Goal: Task Accomplishment & Management: Use online tool/utility

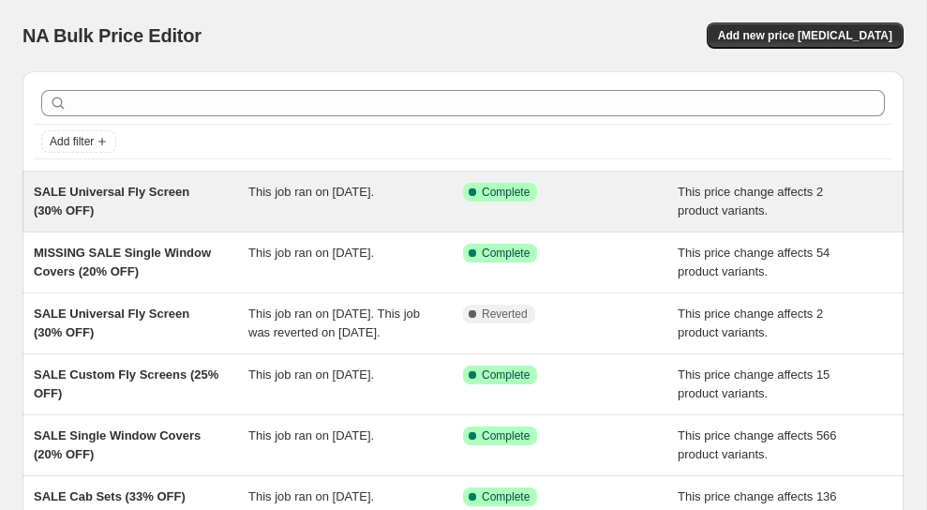
click at [182, 188] on span "SALE Universal Fly Screen (30% OFF)" at bounding box center [112, 201] width 156 height 33
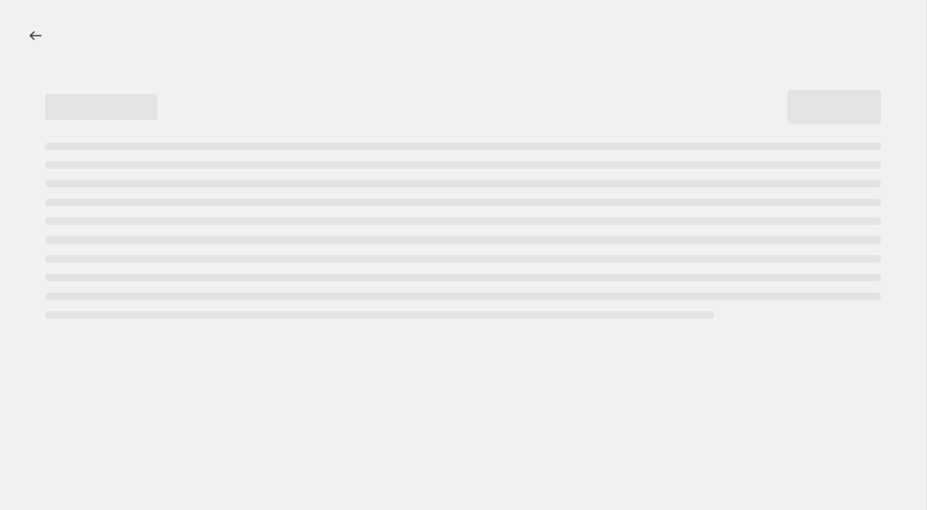
select select "pcap"
select select "no_change"
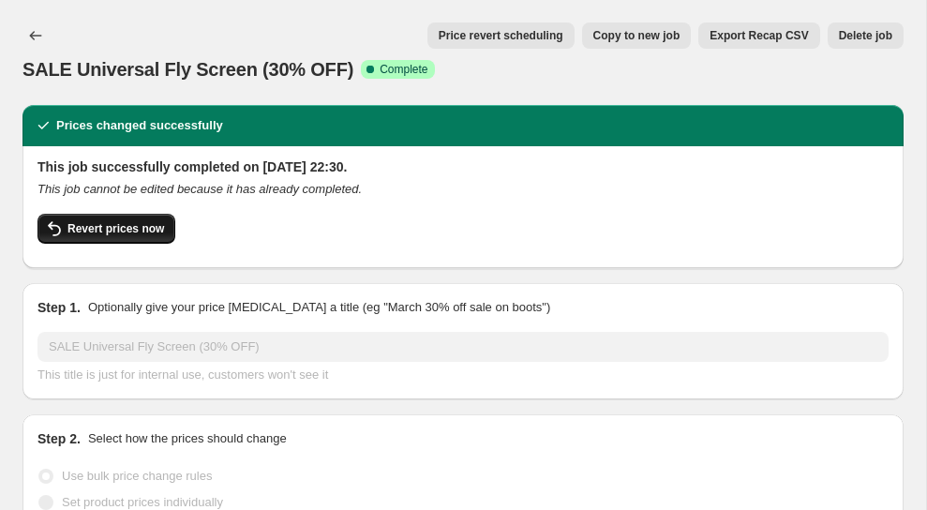
click at [146, 222] on span "Revert prices now" at bounding box center [115, 228] width 96 height 15
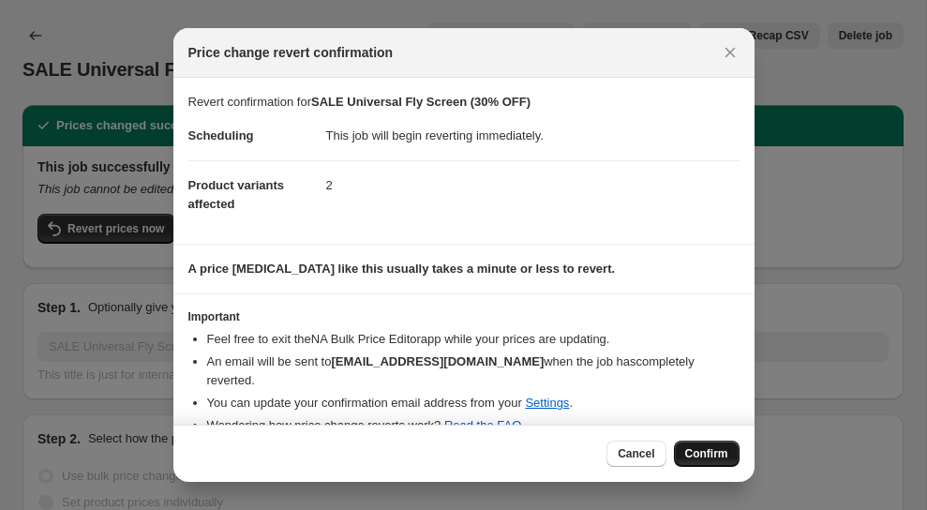
click at [701, 453] on span "Confirm" at bounding box center [706, 453] width 43 height 15
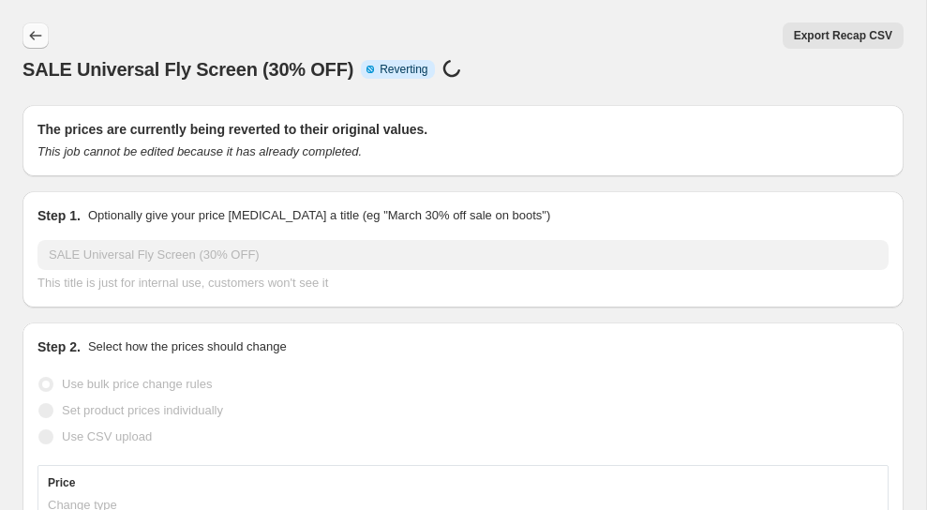
click at [41, 30] on icon "Price change jobs" at bounding box center [35, 35] width 19 height 19
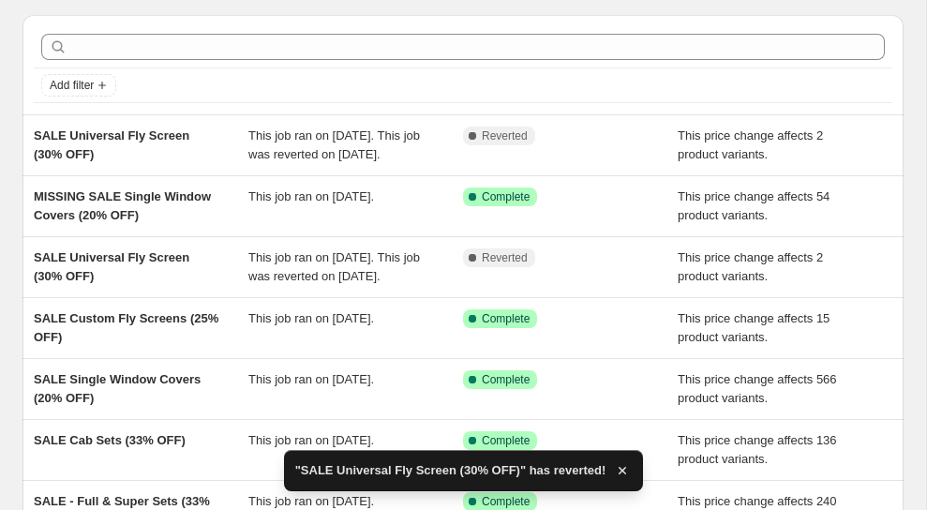
scroll to position [58, 0]
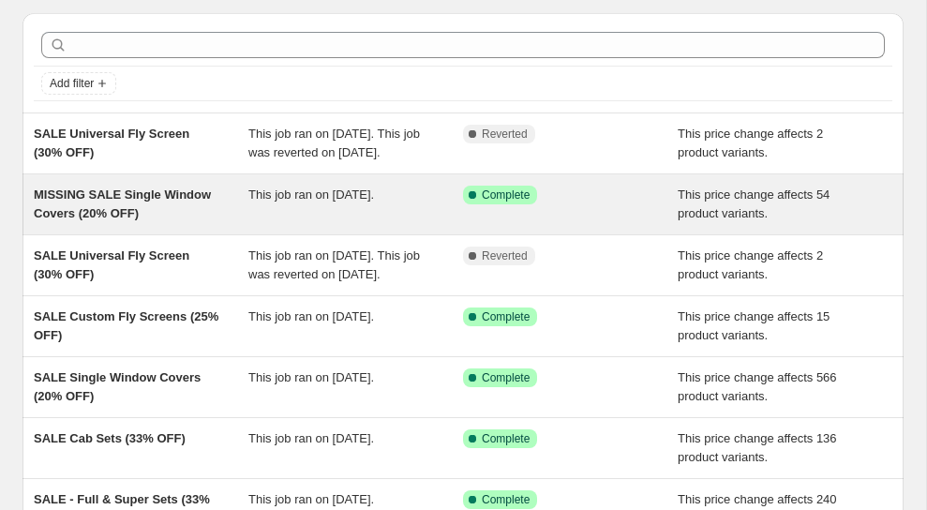
click at [192, 220] on div "MISSING SALE Single Window Covers (20% OFF)" at bounding box center [141, 203] width 215 height 37
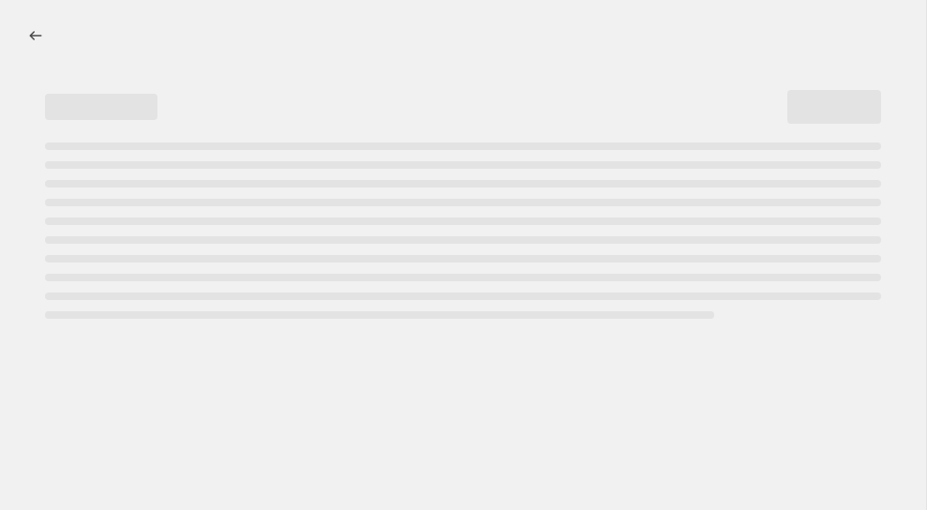
select select "pcap"
select select "no_change"
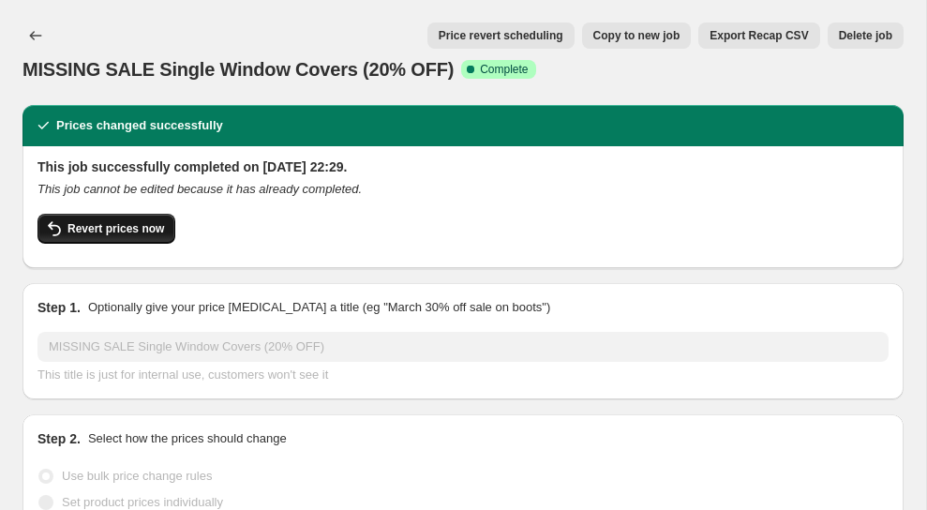
click at [132, 228] on span "Revert prices now" at bounding box center [115, 228] width 96 height 15
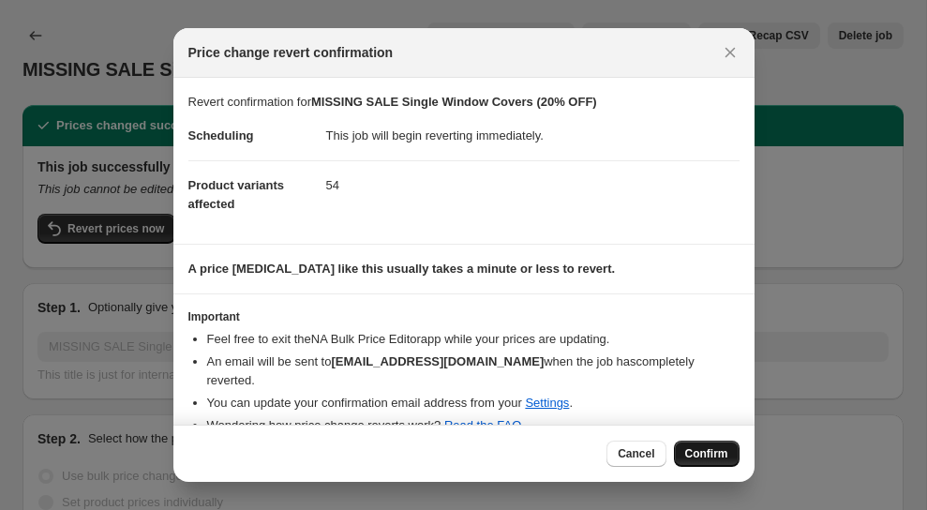
click at [705, 446] on span "Confirm" at bounding box center [706, 453] width 43 height 15
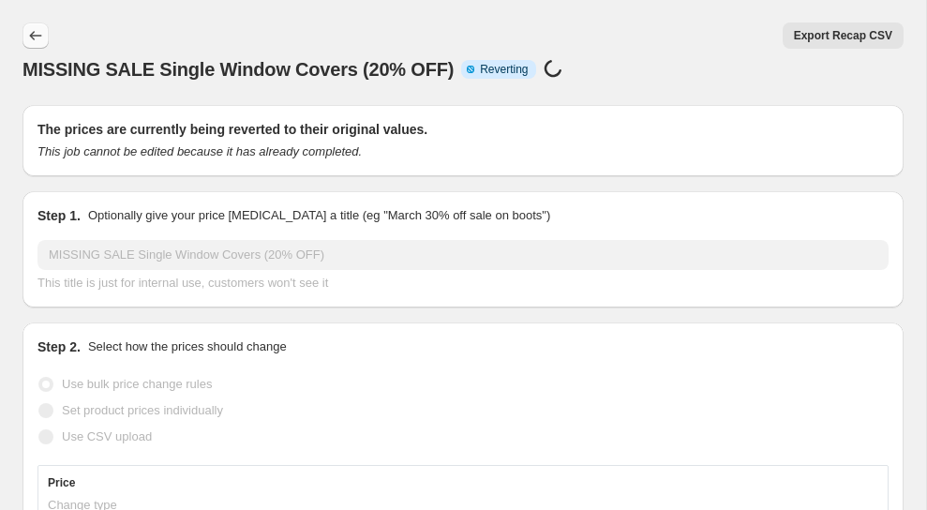
click at [30, 30] on icon "Price change jobs" at bounding box center [35, 35] width 19 height 19
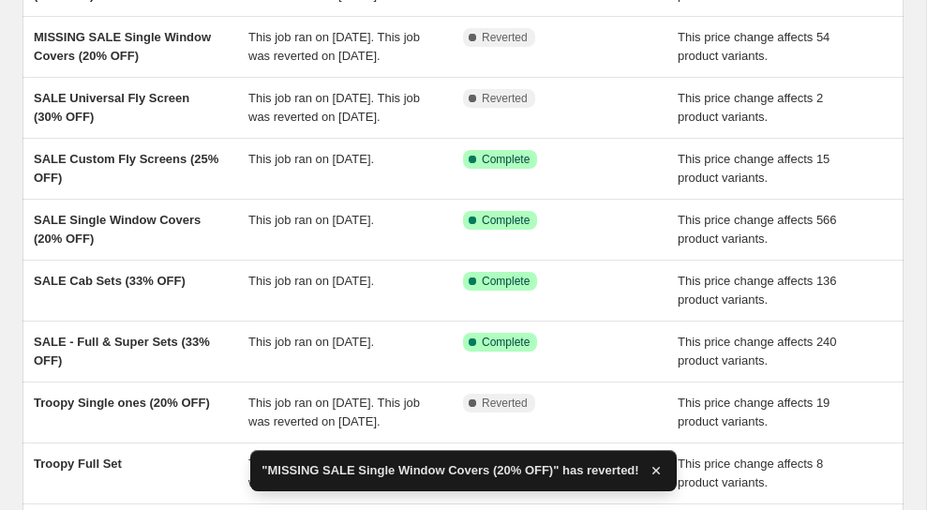
scroll to position [223, 0]
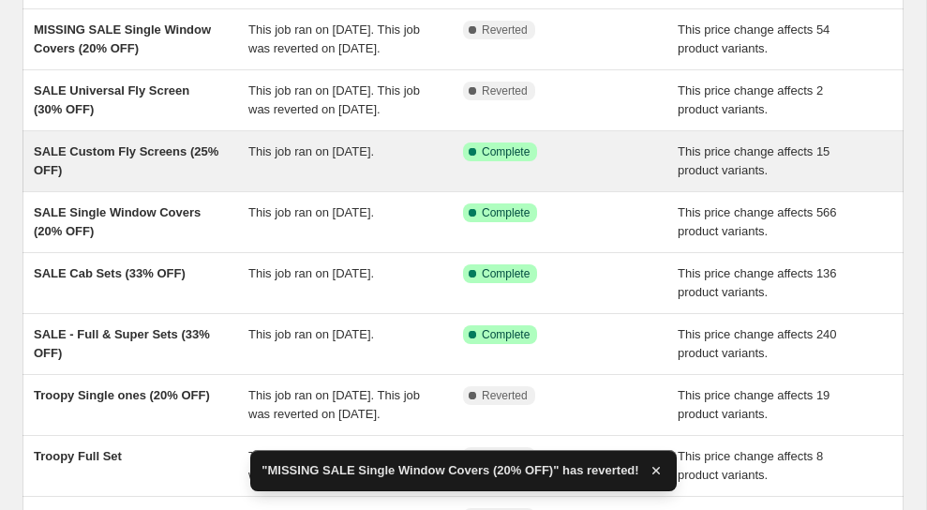
click at [171, 177] on span "SALE Custom Fly Screens (25% OFF)" at bounding box center [126, 160] width 185 height 33
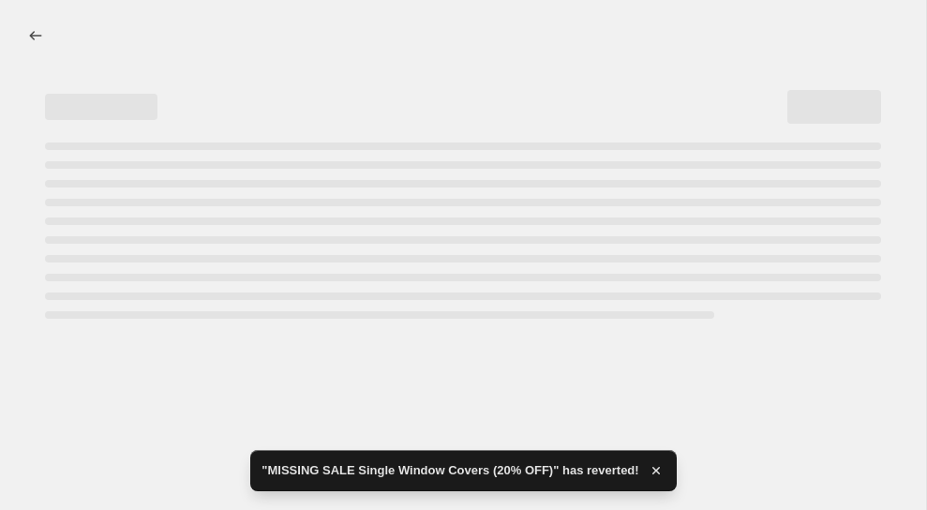
select select "pcap"
select select "no_change"
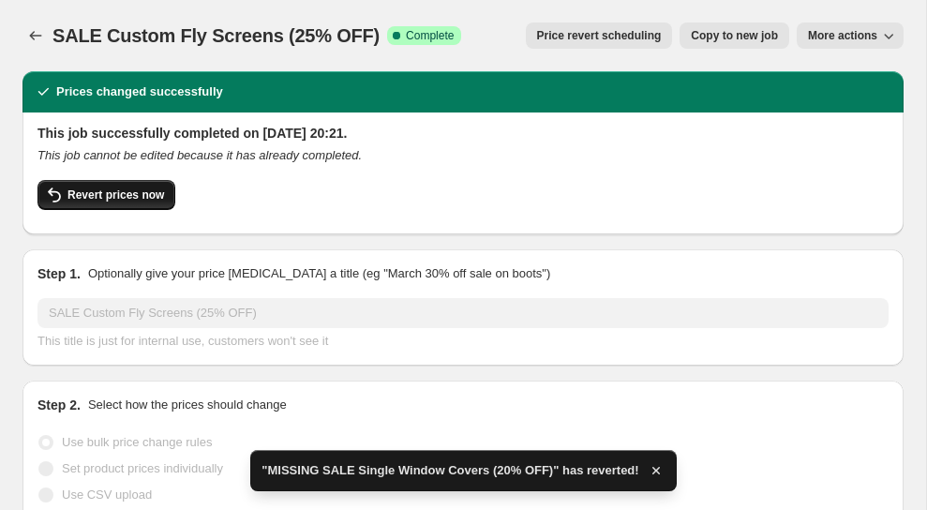
click at [144, 200] on span "Revert prices now" at bounding box center [115, 194] width 96 height 15
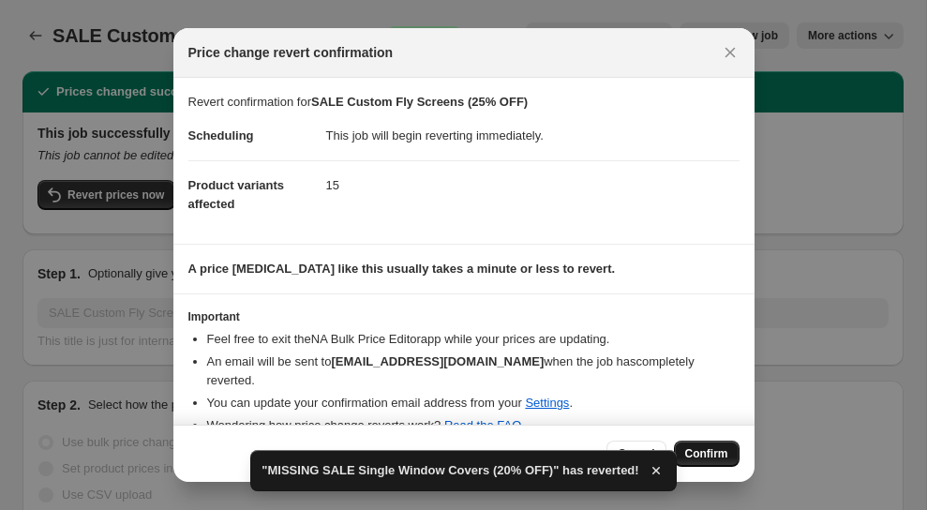
click at [694, 450] on span "Confirm" at bounding box center [706, 453] width 43 height 15
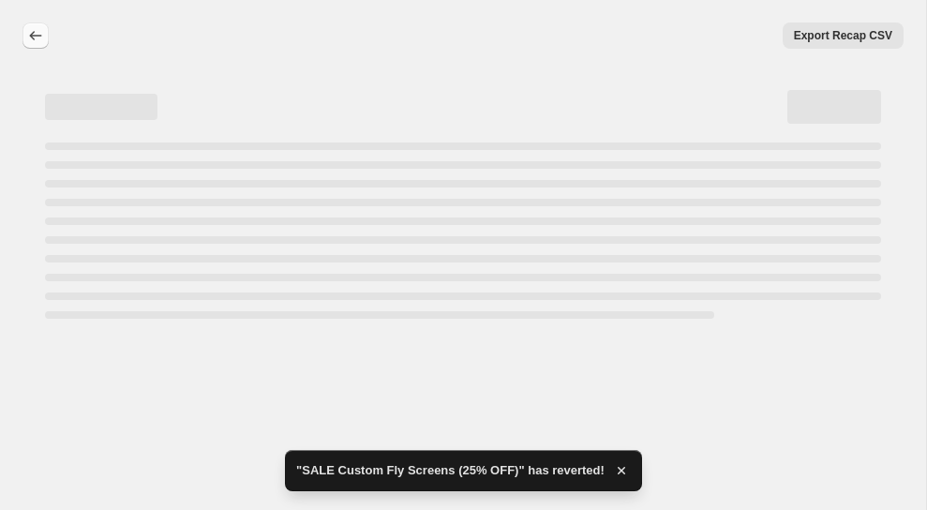
select select "pcap"
select select "no_change"
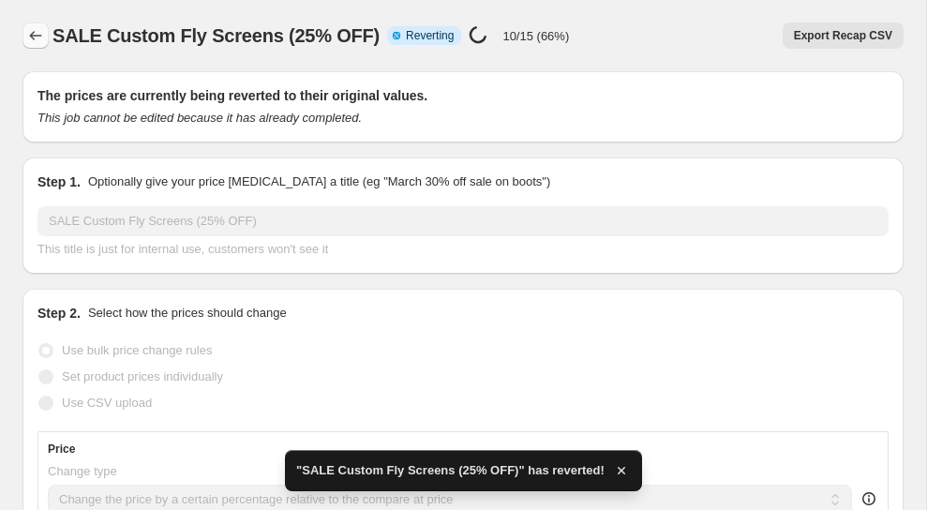
click at [38, 37] on icon "Price change jobs" at bounding box center [35, 35] width 19 height 19
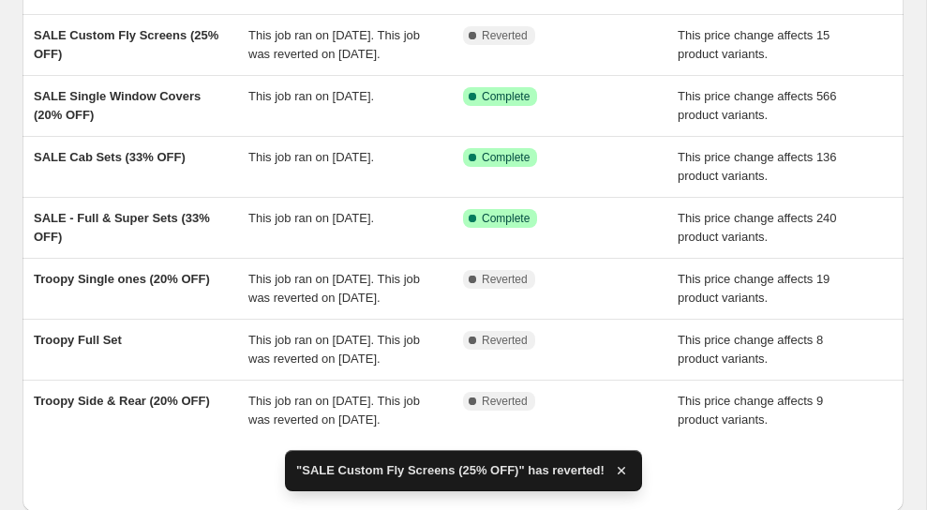
scroll to position [340, 0]
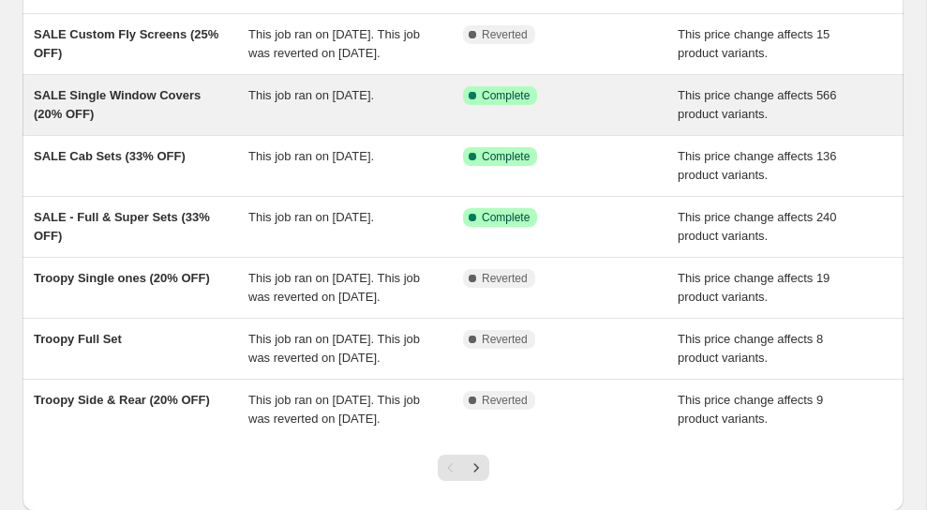
click at [189, 121] on span "SALE Single Window Covers (20% OFF)" at bounding box center [117, 104] width 167 height 33
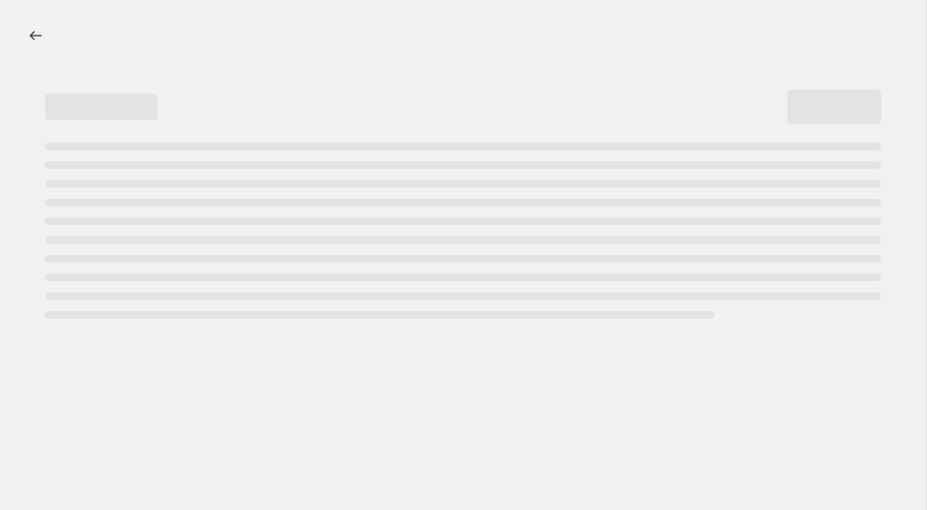
select select "pcap"
select select "no_change"
select select "collection"
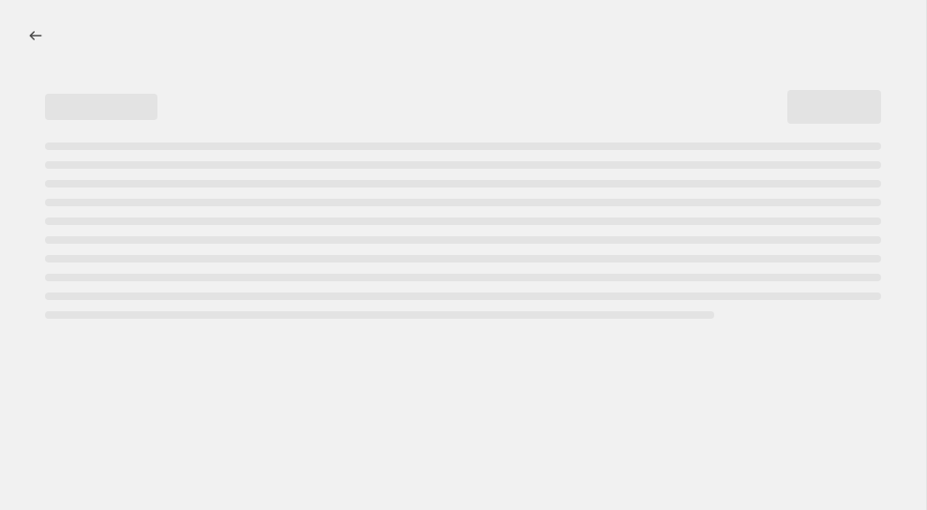
select select "collection"
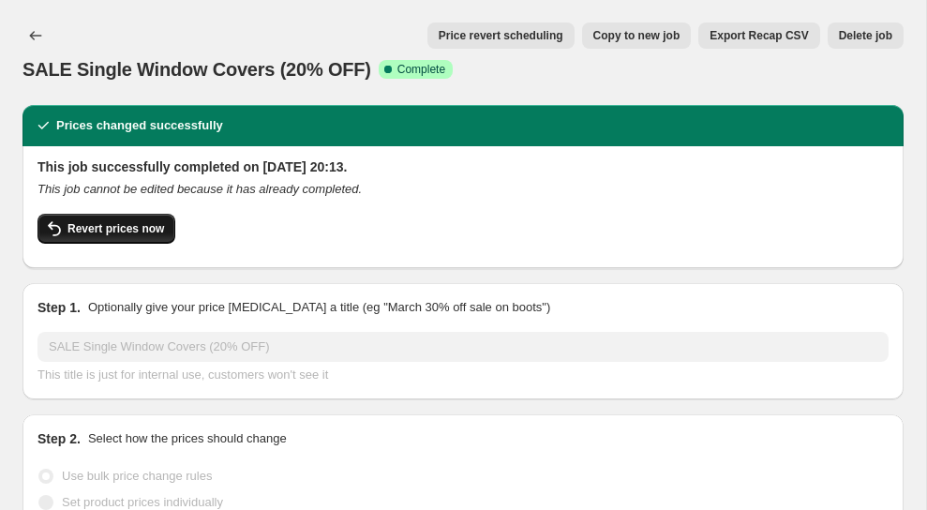
click at [134, 228] on span "Revert prices now" at bounding box center [115, 228] width 96 height 15
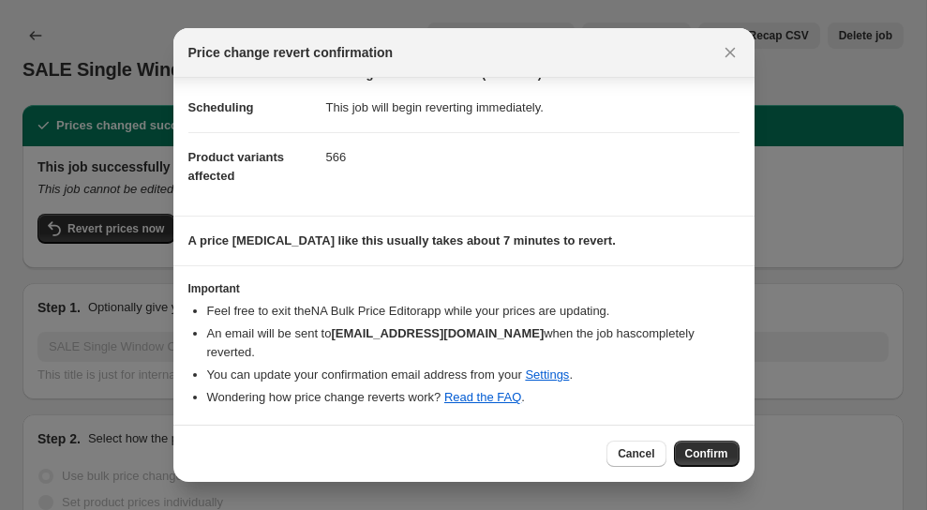
scroll to position [9, 0]
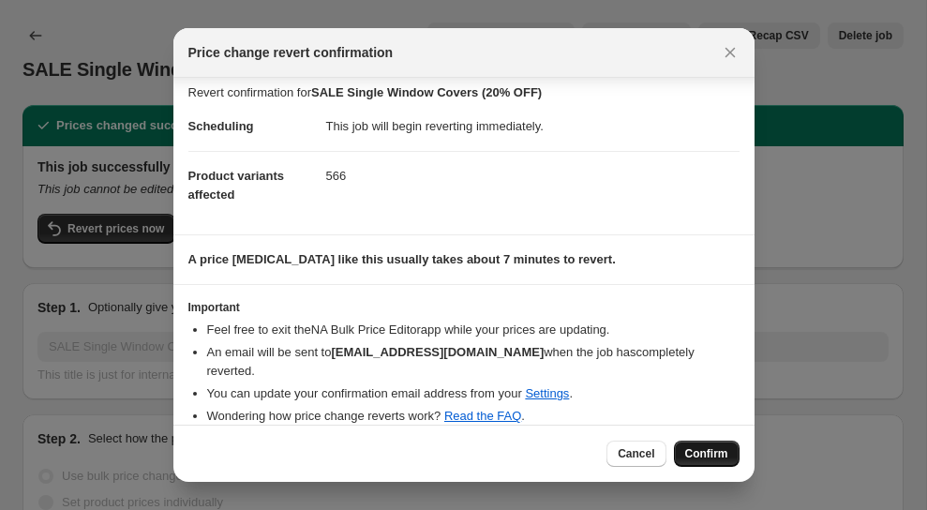
click at [717, 456] on span "Confirm" at bounding box center [706, 453] width 43 height 15
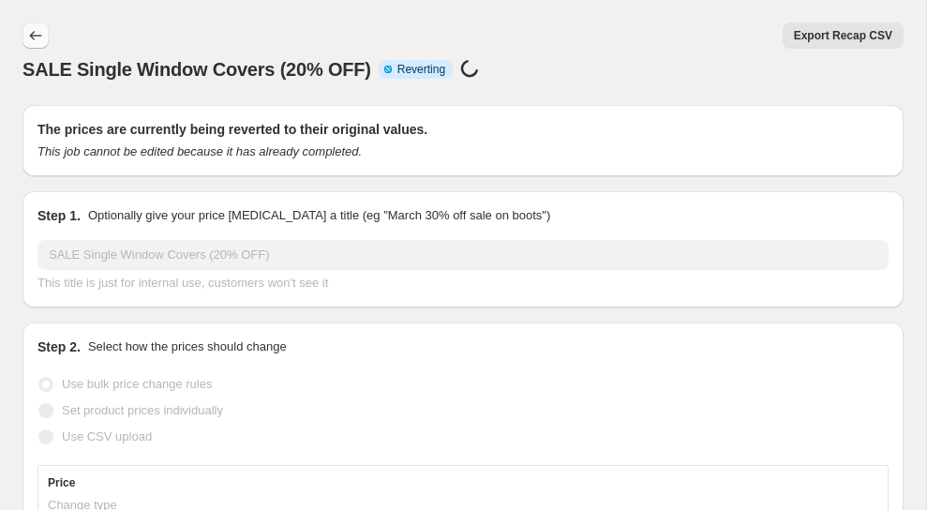
click at [37, 39] on icon "Price change jobs" at bounding box center [35, 35] width 19 height 19
